Goal: Book appointment/travel/reservation

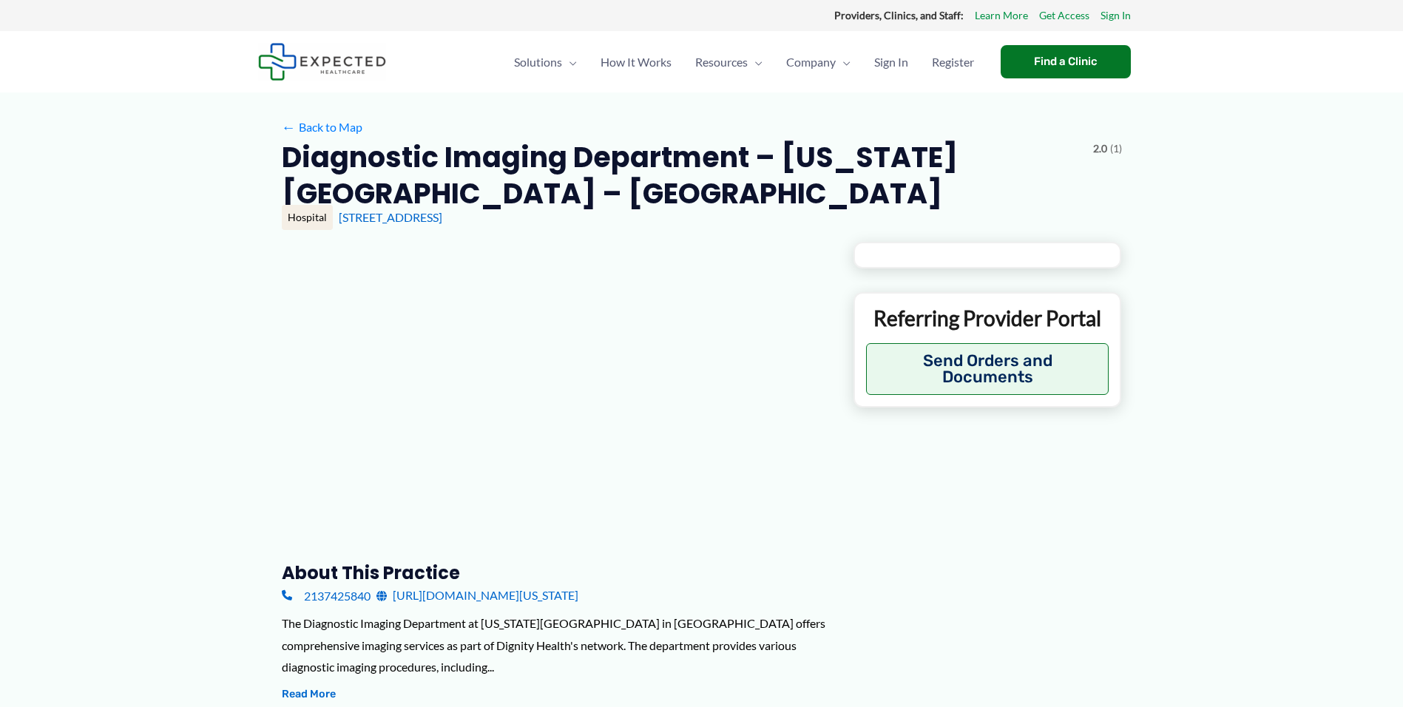
type input "**********"
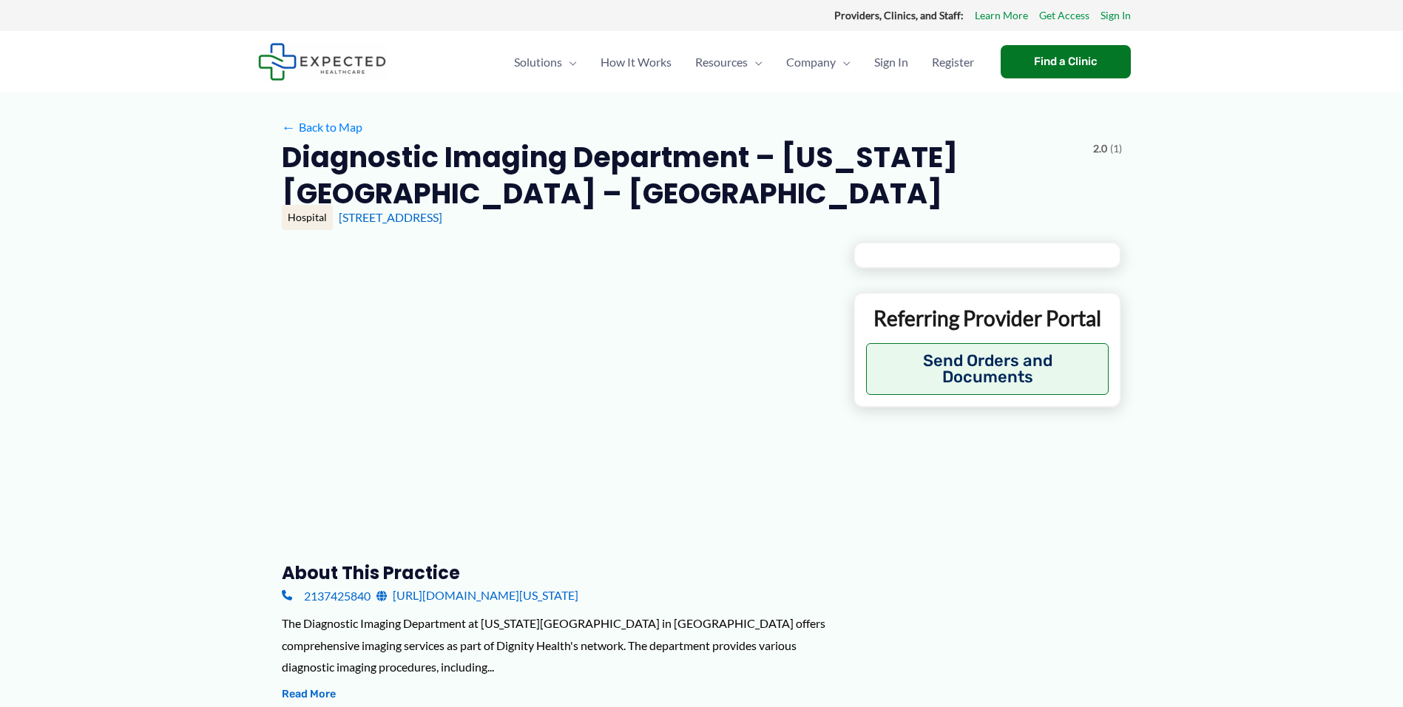
type input "**********"
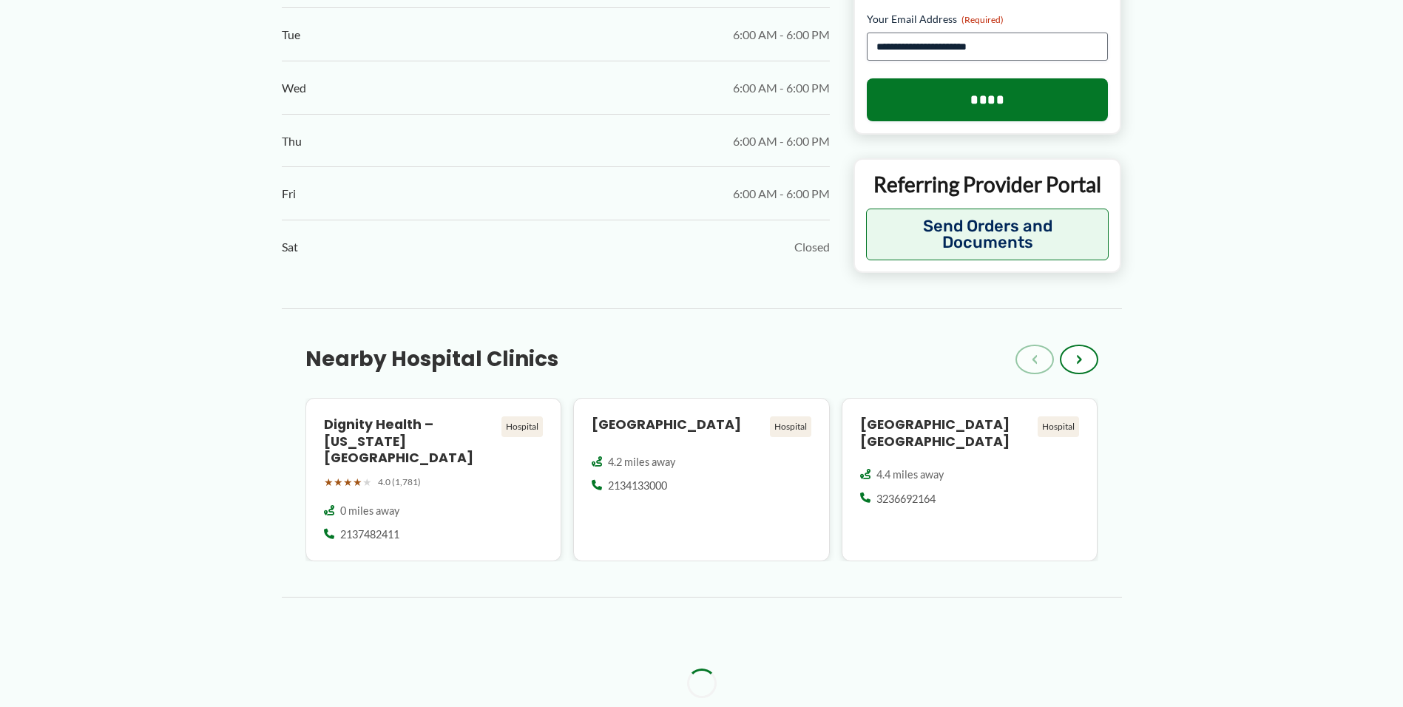
scroll to position [1183, 0]
